Goal: Transaction & Acquisition: Purchase product/service

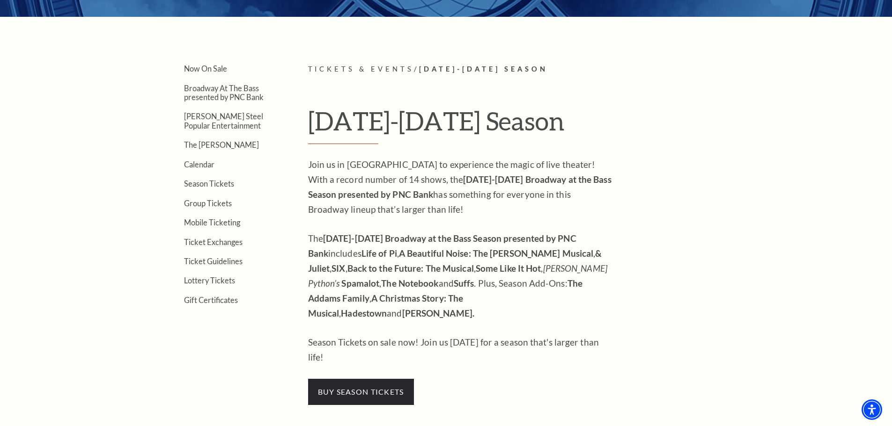
scroll to position [218, 0]
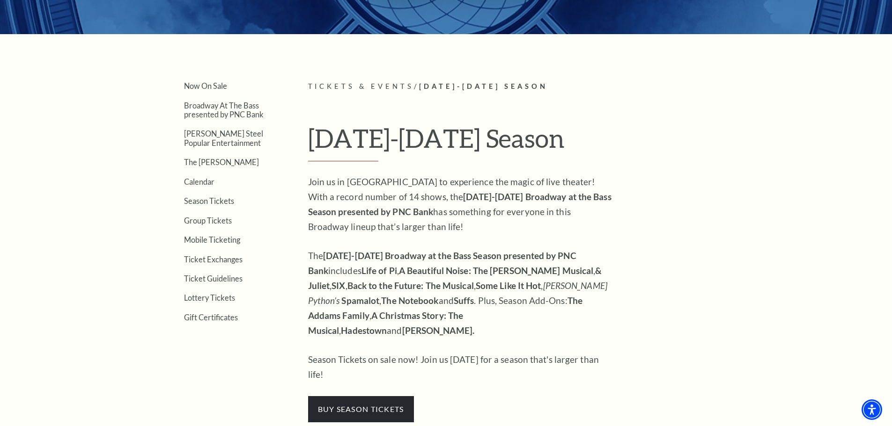
click at [331, 289] on strong "SIX" at bounding box center [338, 285] width 14 height 11
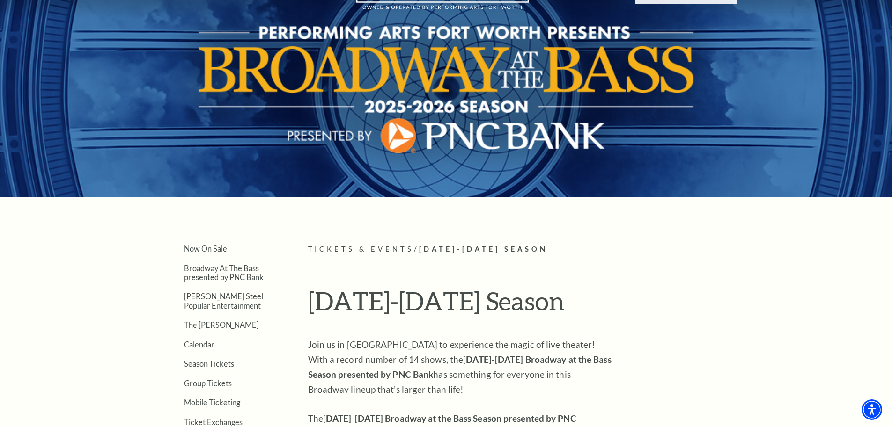
scroll to position [0, 0]
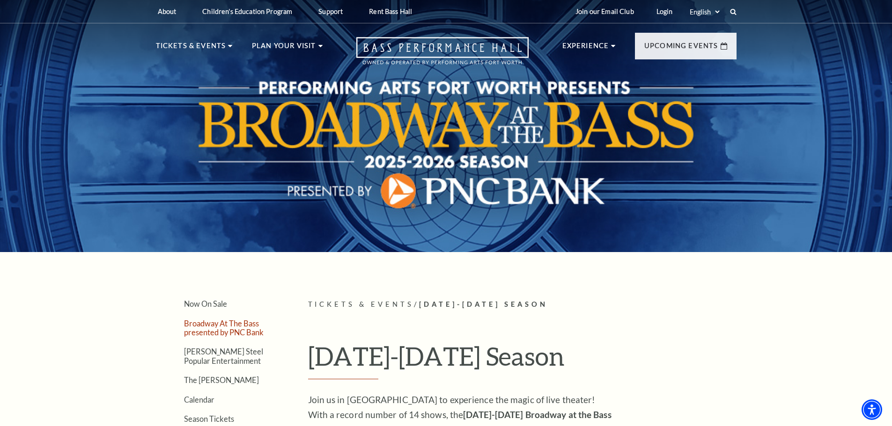
click at [245, 332] on link "Broadway At The Bass presented by PNC Bank" at bounding box center [224, 328] width 80 height 18
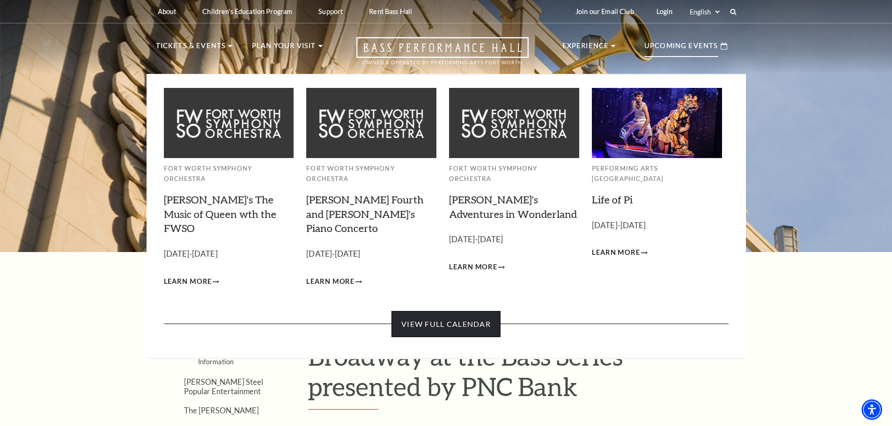
click at [455, 311] on link "View Full Calendar" at bounding box center [445, 324] width 109 height 26
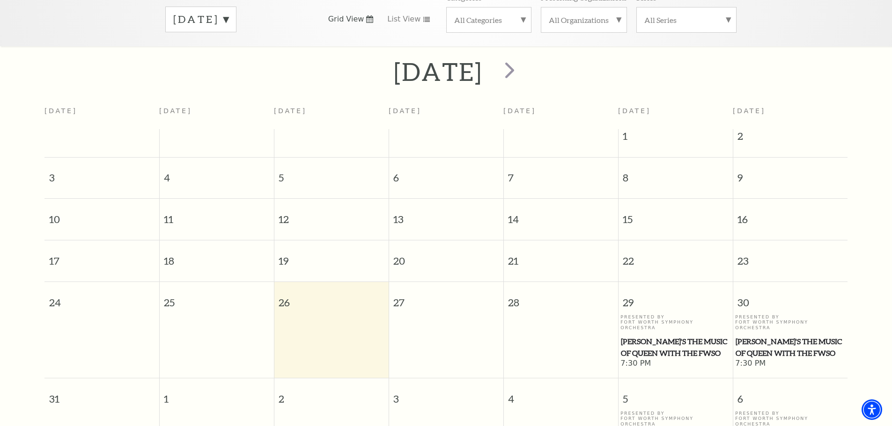
scroll to position [156, 0]
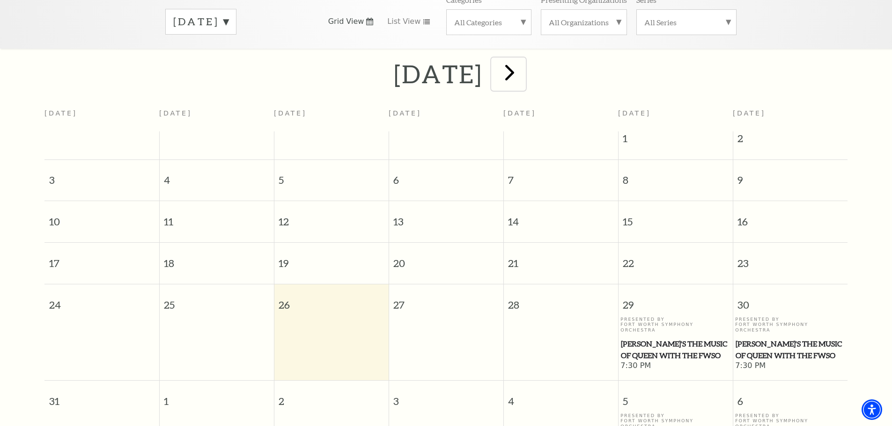
click at [523, 66] on span "next" at bounding box center [509, 72] width 27 height 27
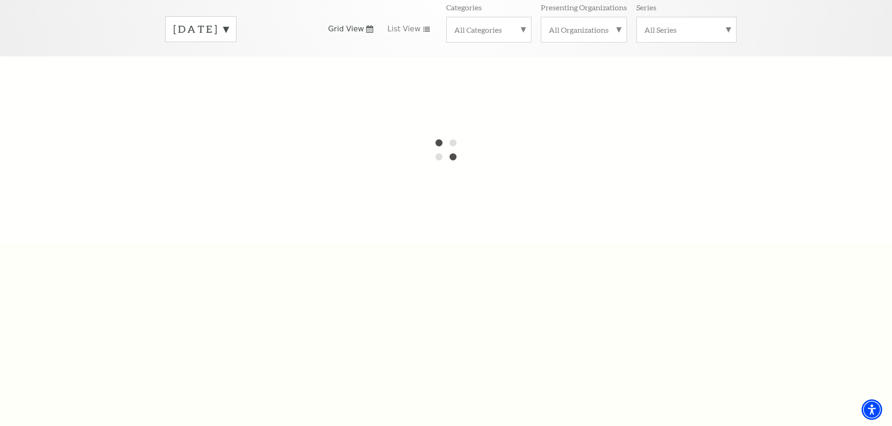
scroll to position [83, 0]
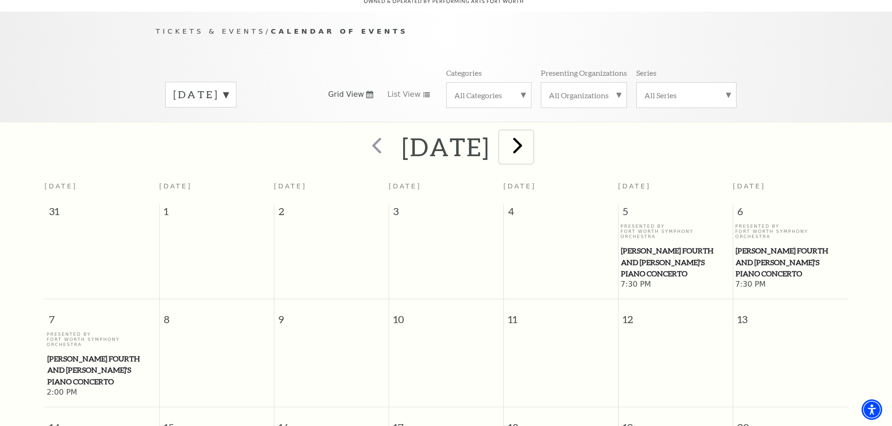
click at [531, 139] on span "next" at bounding box center [517, 145] width 27 height 27
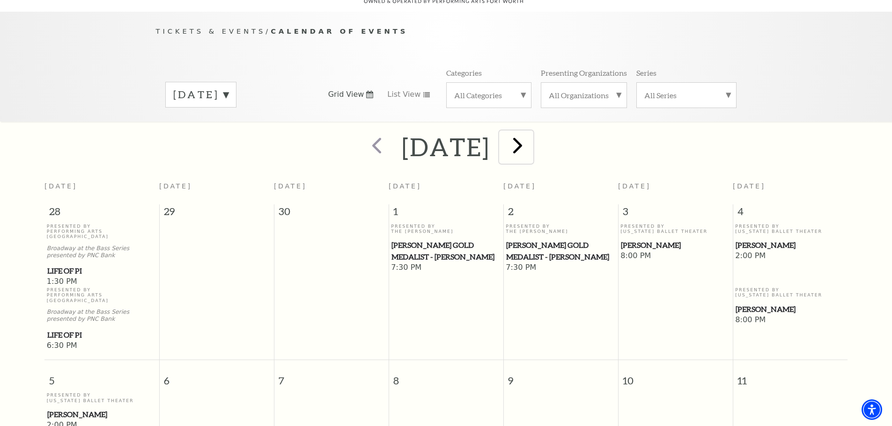
click at [531, 138] on span "next" at bounding box center [517, 145] width 27 height 27
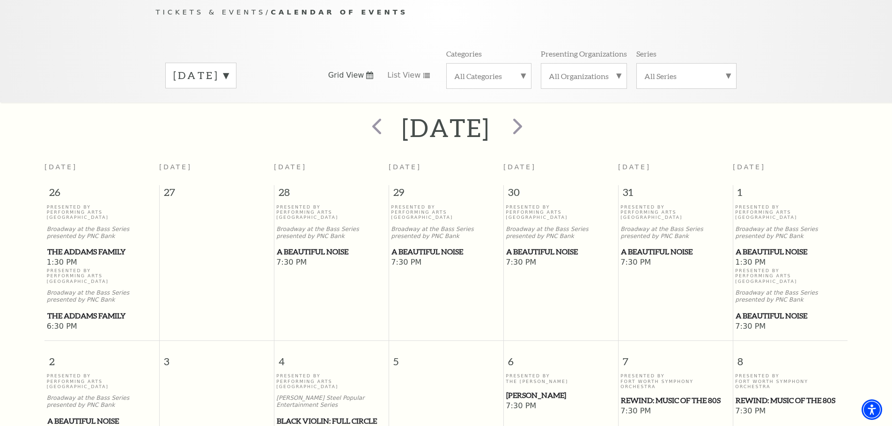
scroll to position [78, 0]
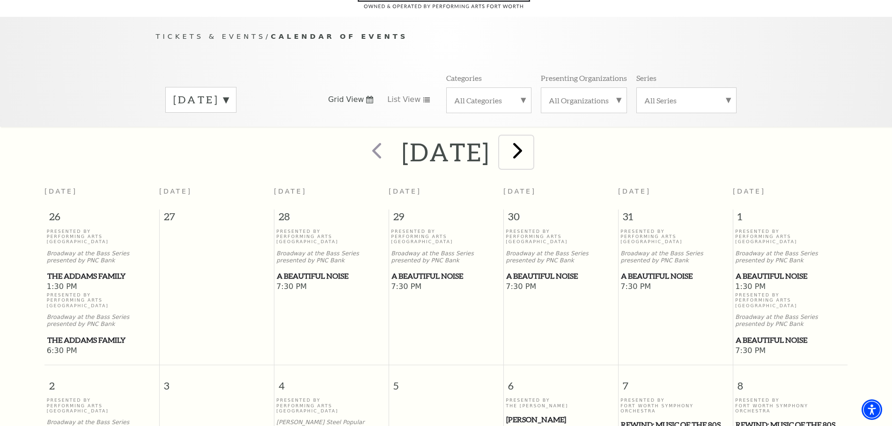
click at [531, 141] on span "next" at bounding box center [517, 150] width 27 height 27
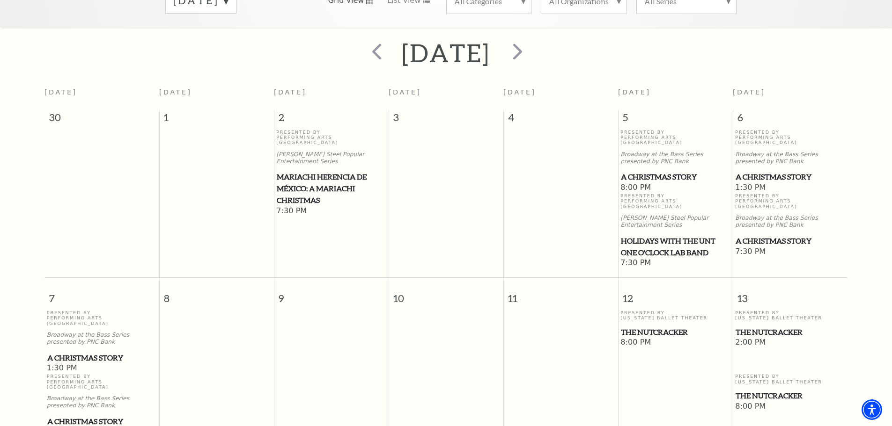
scroll to position [0, 0]
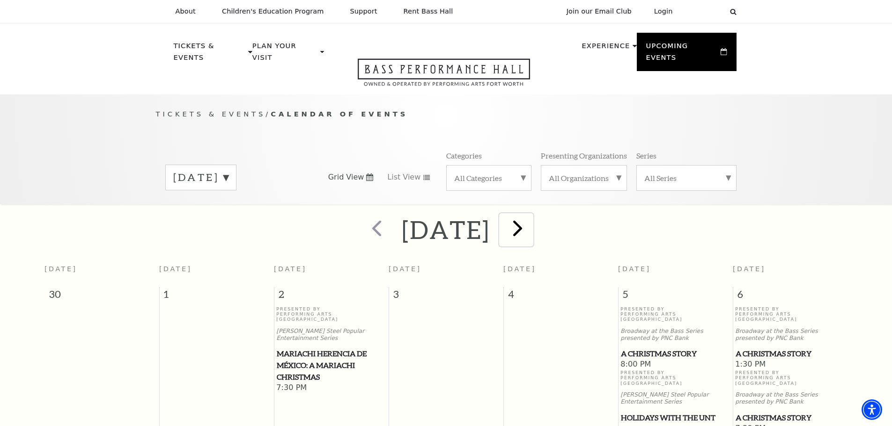
click at [531, 217] on span "next" at bounding box center [517, 228] width 27 height 27
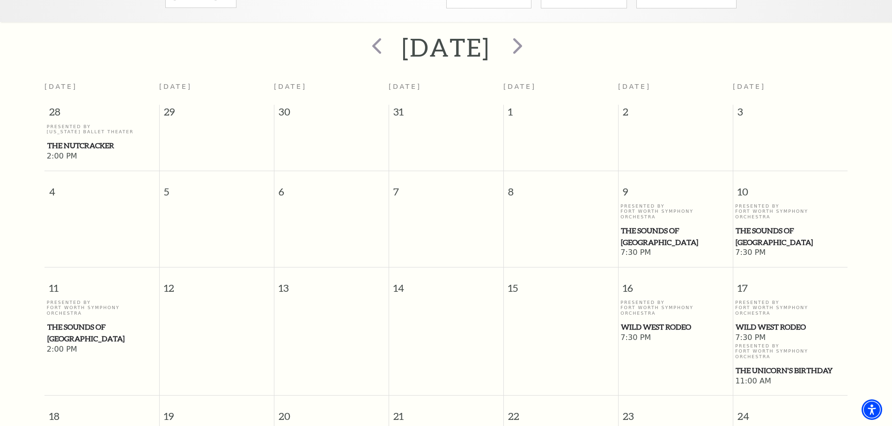
scroll to position [176, 0]
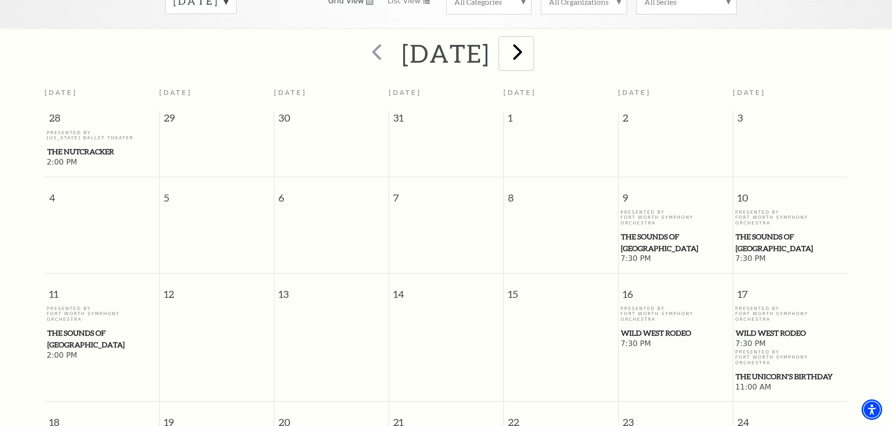
click at [531, 47] on span "next" at bounding box center [517, 51] width 27 height 27
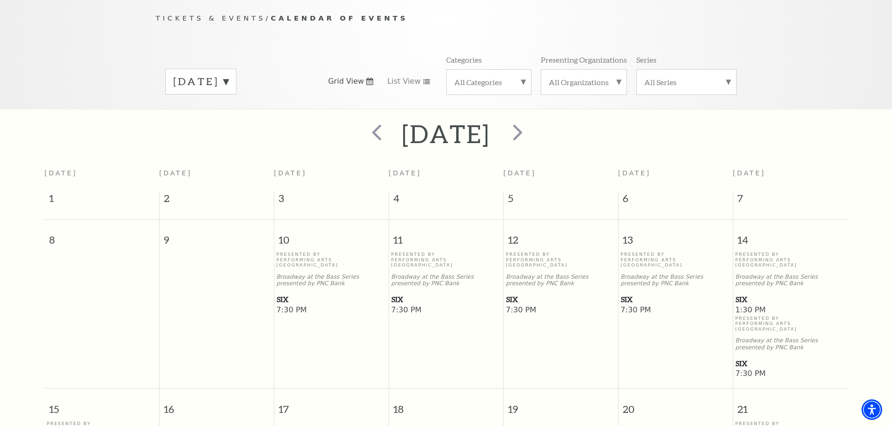
scroll to position [83, 0]
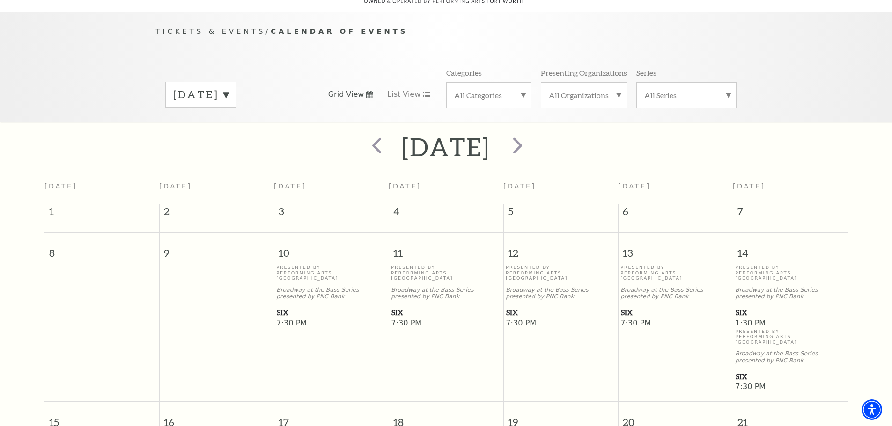
click at [281, 307] on span "SIX" at bounding box center [331, 313] width 109 height 12
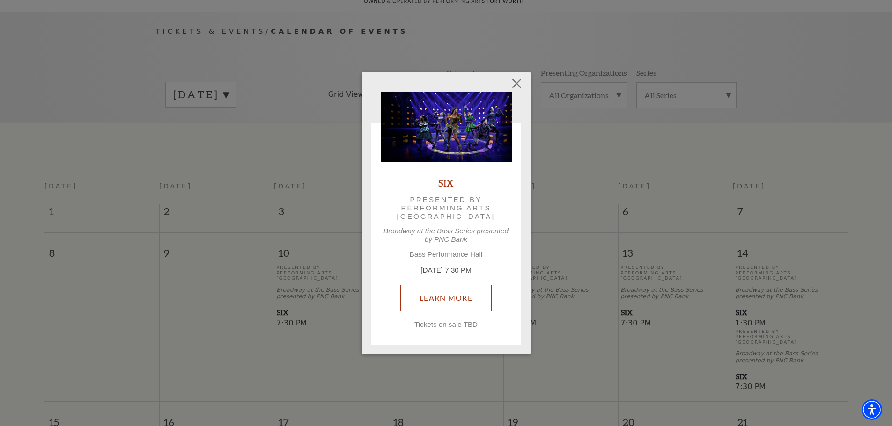
click at [445, 299] on link "Learn More" at bounding box center [445, 298] width 91 height 26
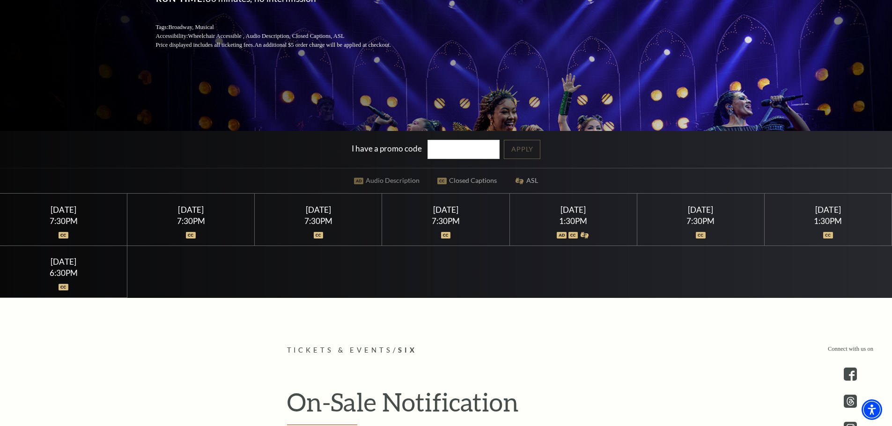
scroll to position [211, 0]
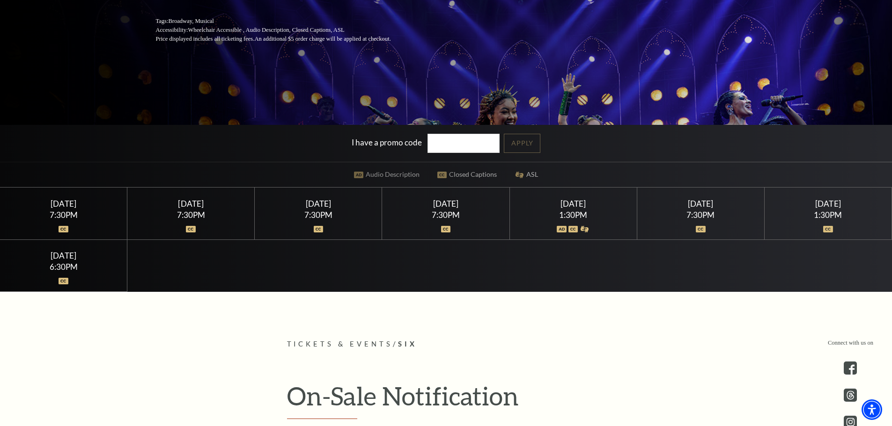
click at [69, 263] on div "6:30PM" at bounding box center [63, 267] width 105 height 8
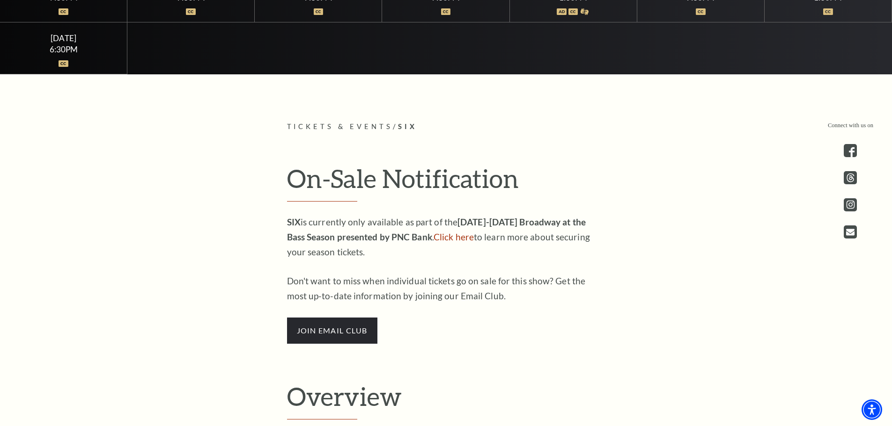
scroll to position [395, 0]
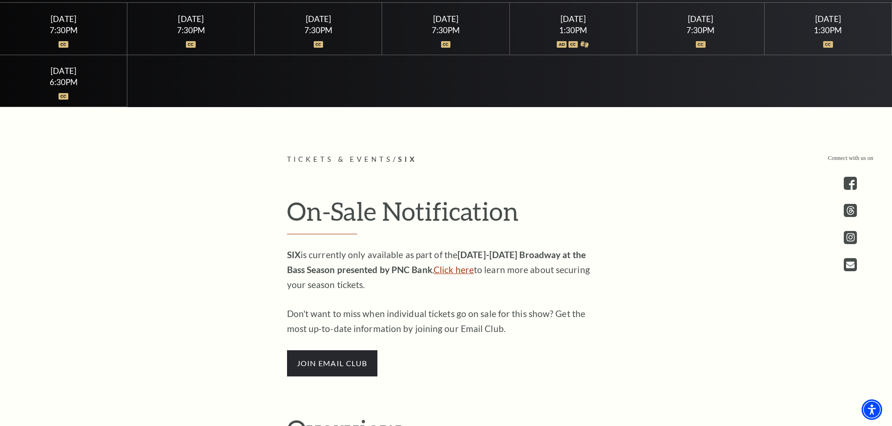
click at [438, 272] on link "Click here" at bounding box center [453, 269] width 40 height 11
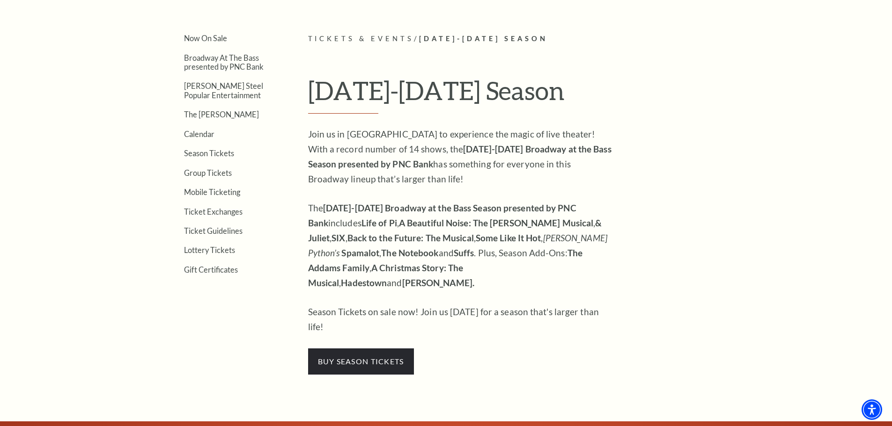
scroll to position [300, 0]
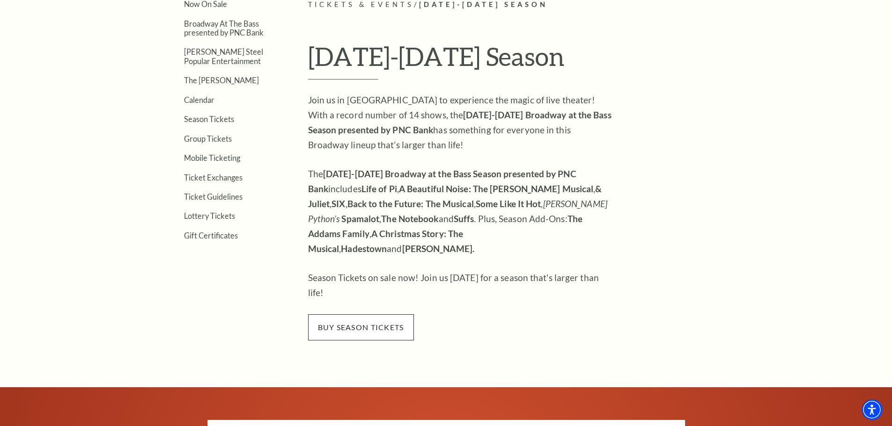
click at [357, 314] on span "buy season tickets" at bounding box center [361, 327] width 106 height 26
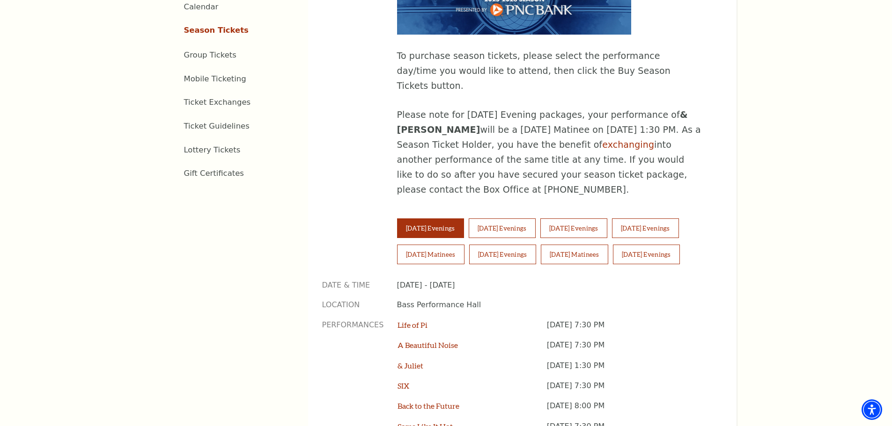
scroll to position [529, 0]
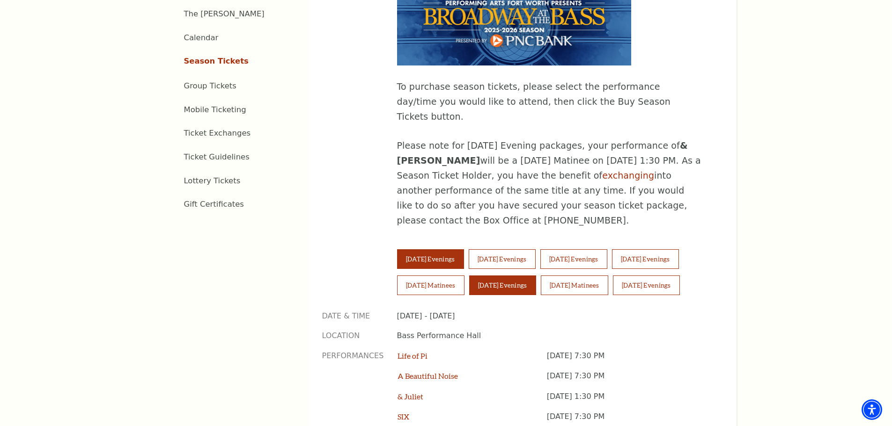
click at [522, 276] on button "[DATE] Evenings" at bounding box center [502, 286] width 67 height 20
click at [573, 276] on button "[DATE] Matinees" at bounding box center [574, 286] width 67 height 20
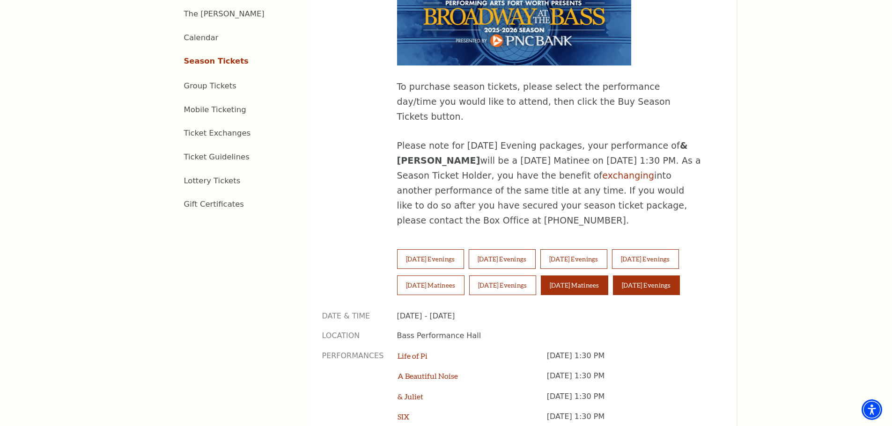
click at [680, 276] on button "[DATE] Evenings" at bounding box center [646, 286] width 67 height 20
click at [594, 276] on button "[DATE] Matinees" at bounding box center [574, 286] width 67 height 20
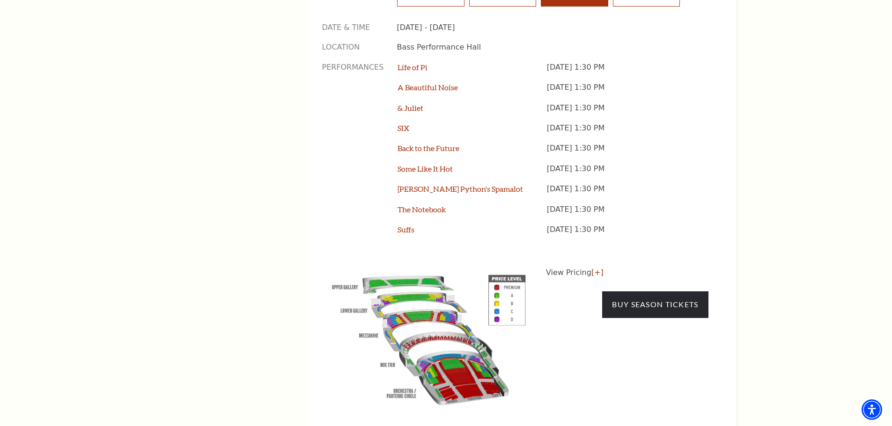
scroll to position [862, 0]
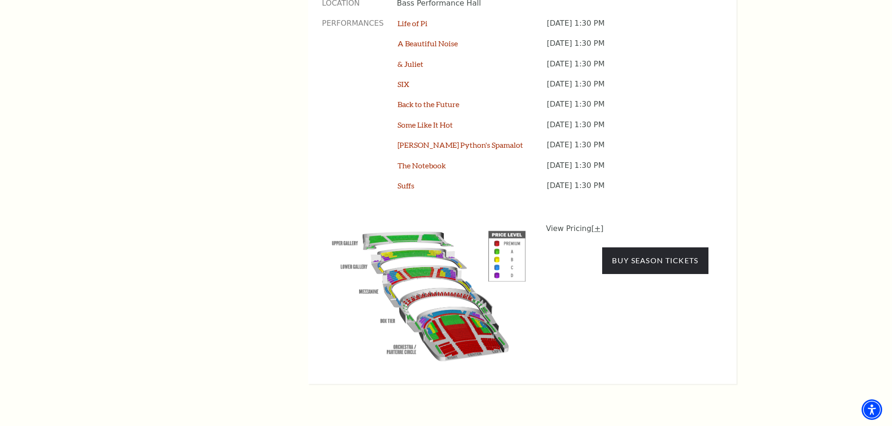
click at [591, 224] on link "[+]" at bounding box center [597, 228] width 12 height 9
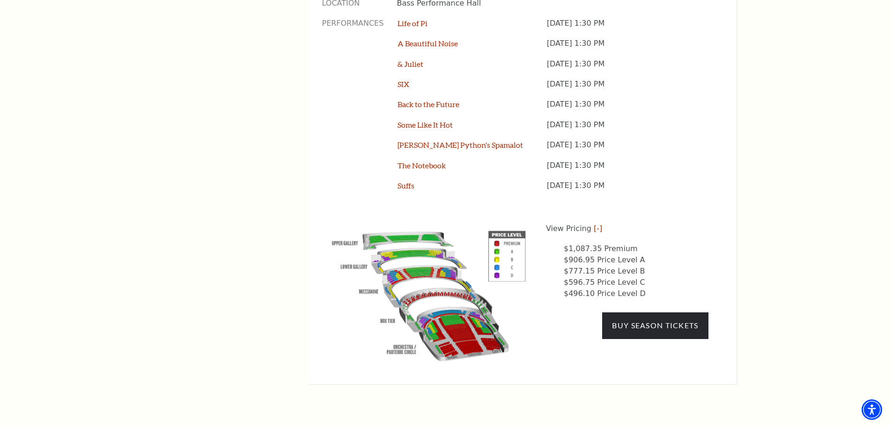
click at [494, 223] on img at bounding box center [428, 294] width 213 height 142
click at [447, 266] on img at bounding box center [428, 294] width 213 height 142
